Goal: Transaction & Acquisition: Subscribe to service/newsletter

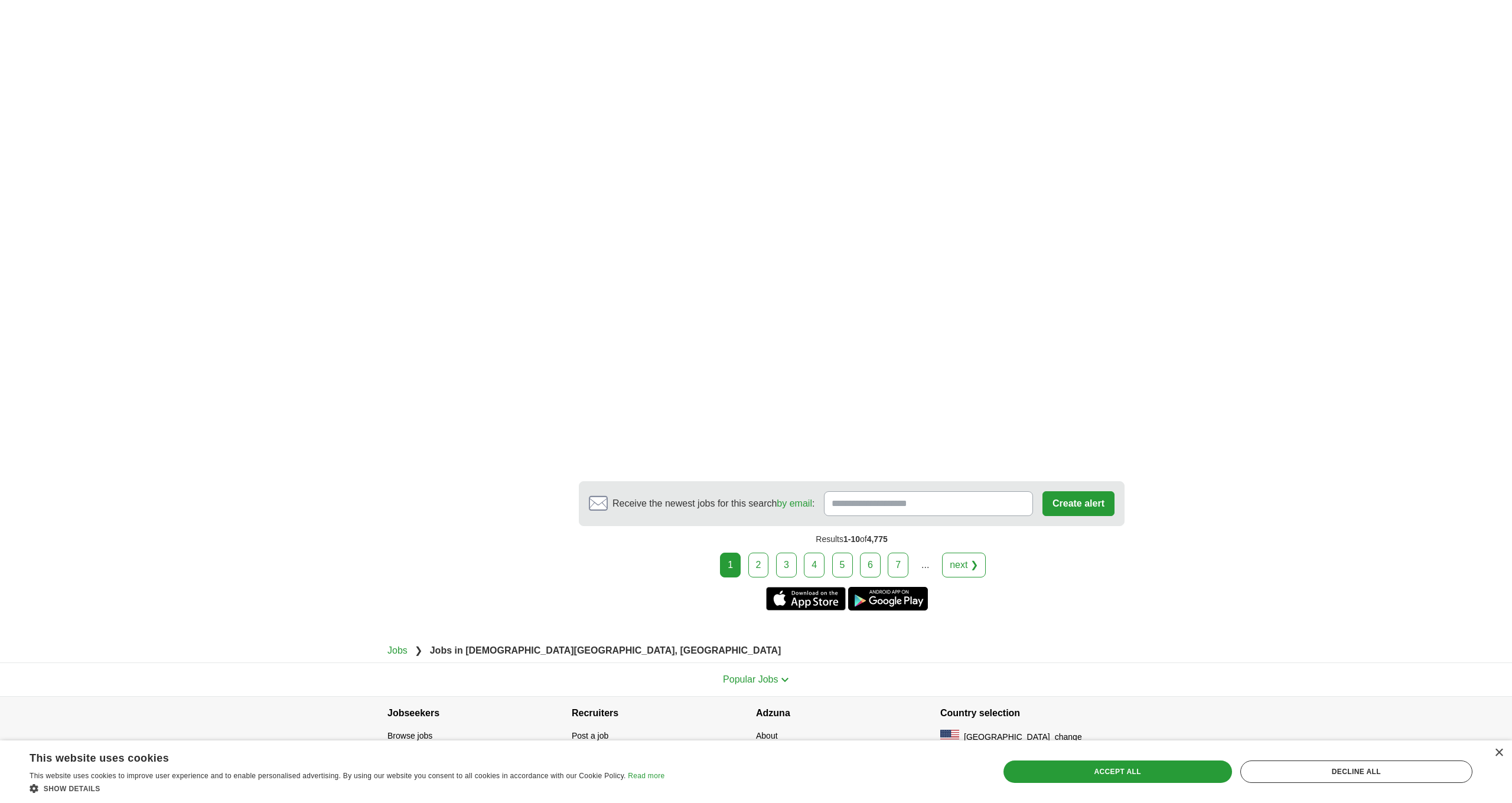
scroll to position [1698, 0]
click at [858, 493] on input "Receive the newest jobs for this search by email :" at bounding box center [928, 504] width 209 height 25
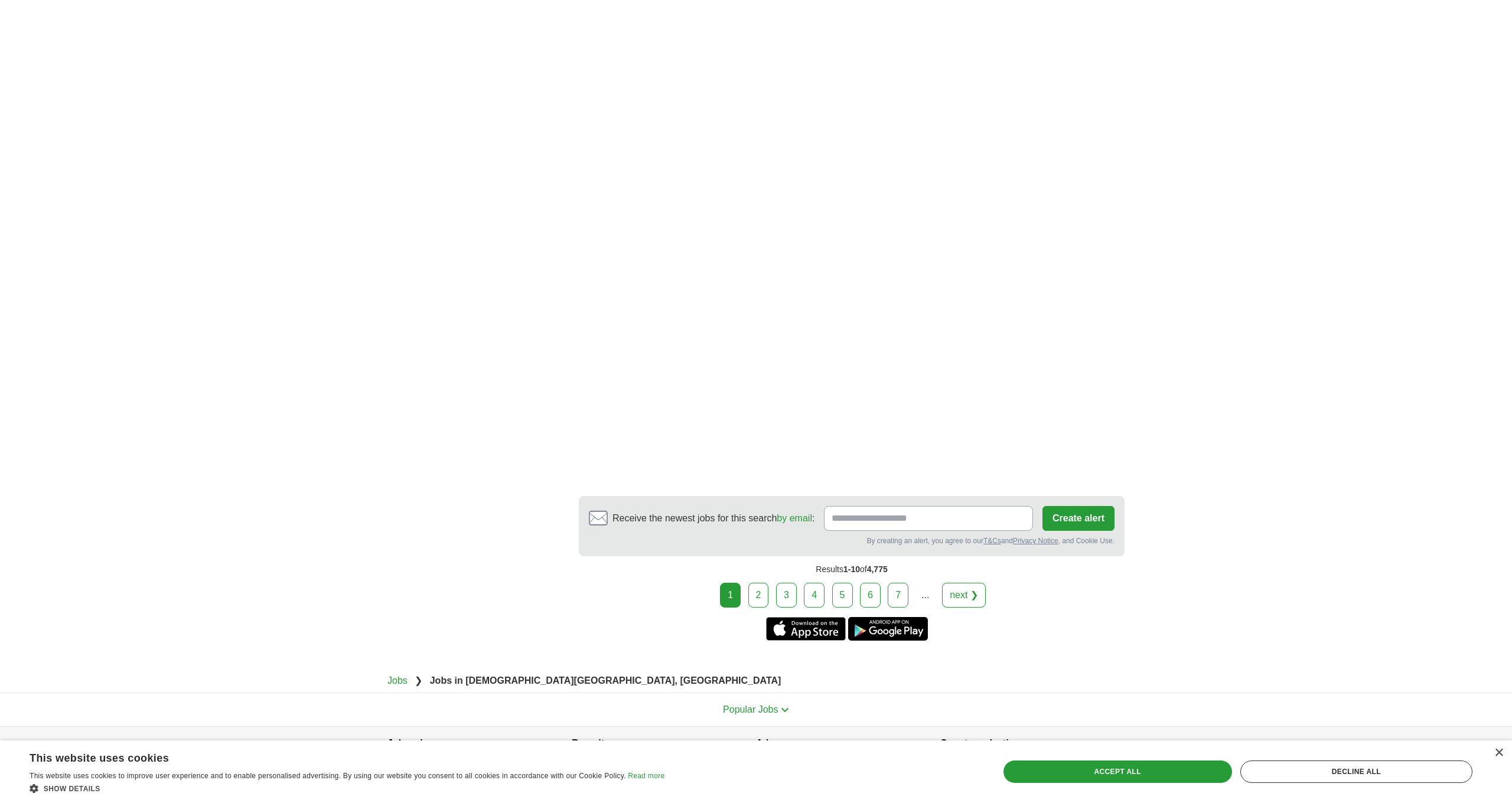
scroll to position [1702, 0]
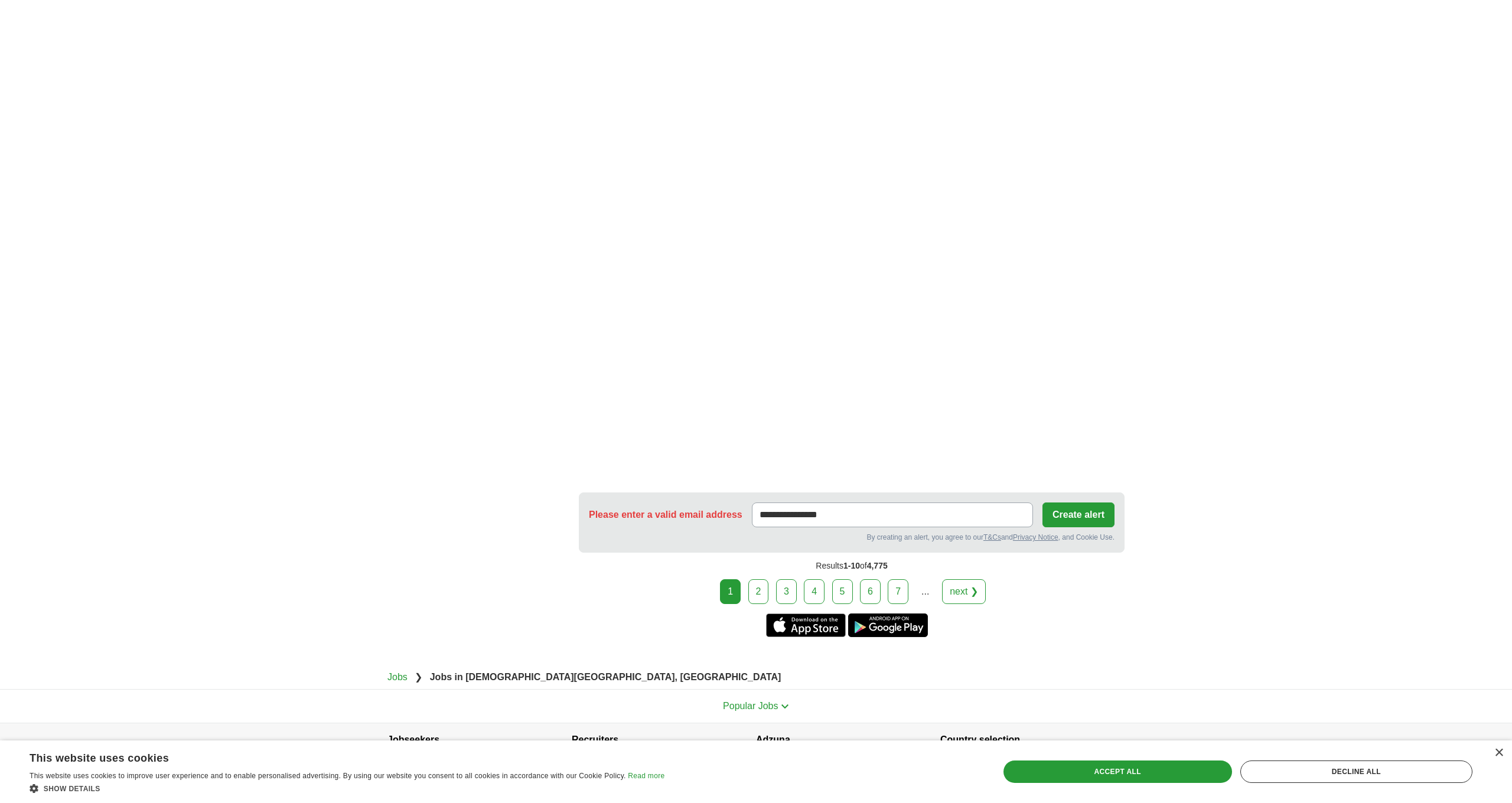
click at [827, 503] on input "**********" at bounding box center [892, 515] width 282 height 25
type input "**********"
click at [1077, 503] on button "Create alert" at bounding box center [1078, 515] width 72 height 25
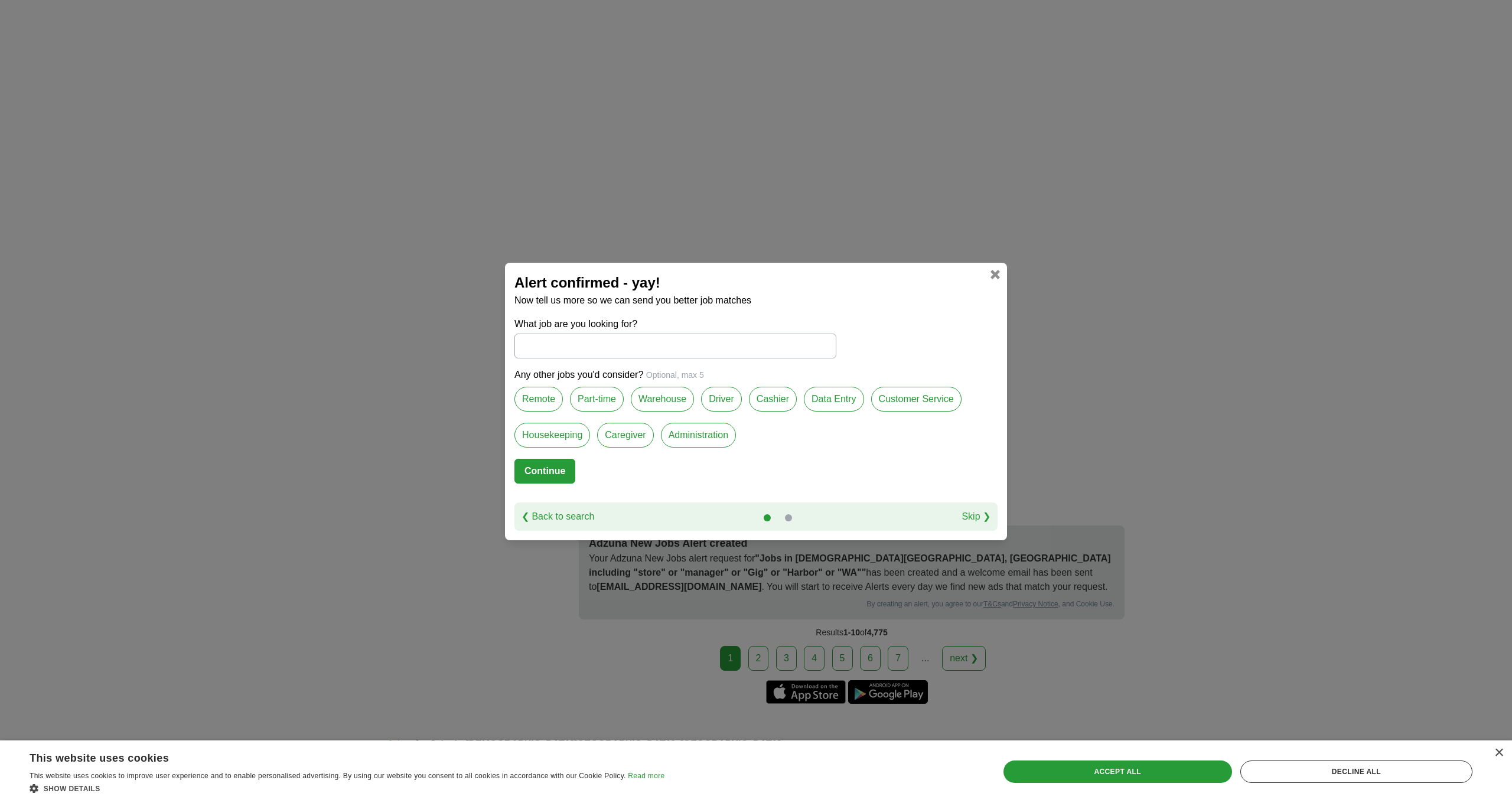
scroll to position [1668, 0]
click at [648, 346] on input "What job are you looking for?" at bounding box center [675, 346] width 322 height 25
click at [602, 399] on label "Part-time" at bounding box center [597, 399] width 54 height 25
click at [695, 436] on label "Administration" at bounding box center [698, 435] width 75 height 25
click at [540, 476] on button "Continue" at bounding box center [544, 471] width 61 height 25
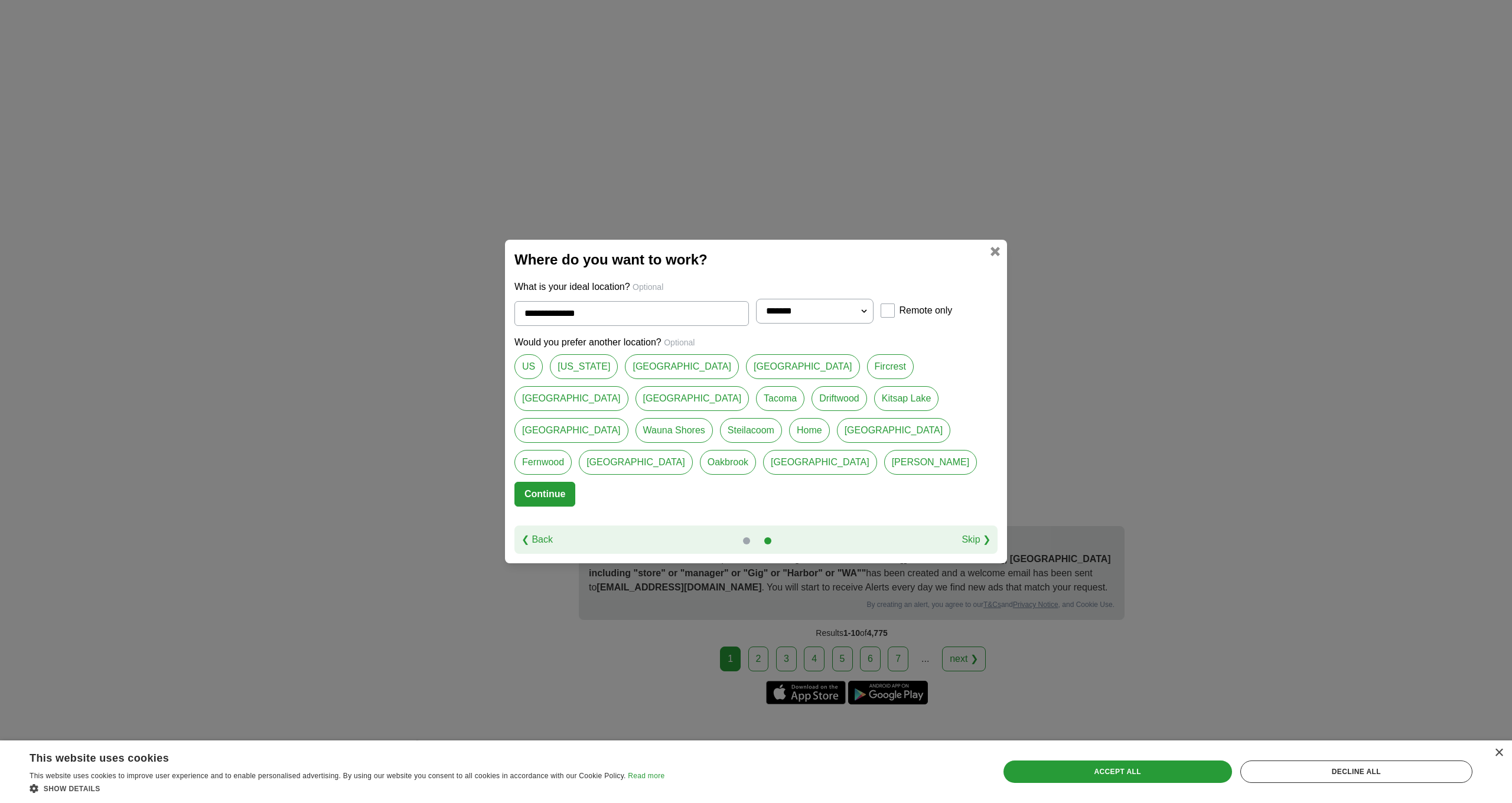
click at [540, 482] on button "Continue" at bounding box center [544, 494] width 61 height 25
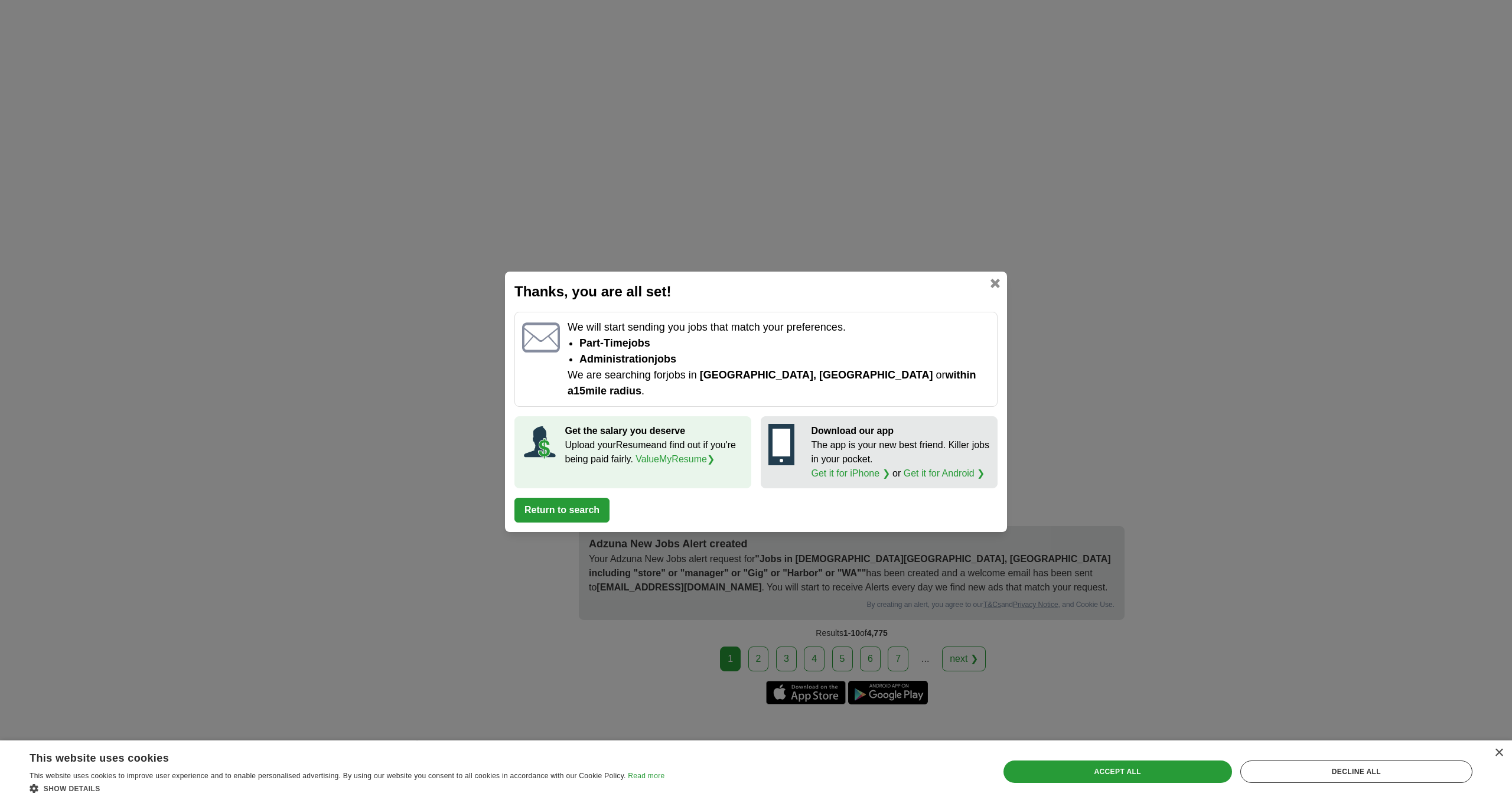
scroll to position [1667, 0]
click at [681, 454] on link "ValueMyResume ❯" at bounding box center [675, 459] width 79 height 10
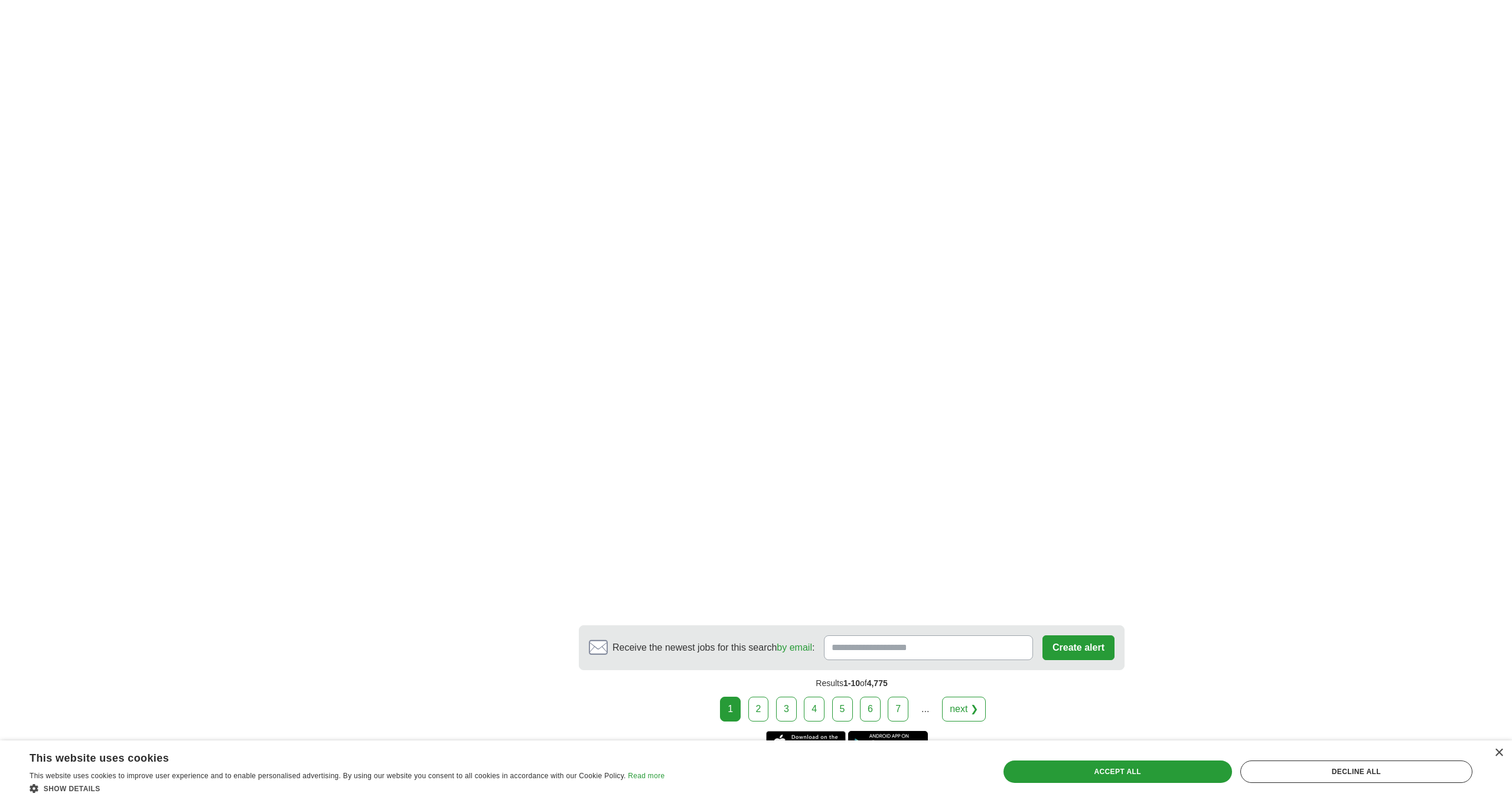
scroll to position [1761, 0]
